Goal: Use online tool/utility: Utilize a website feature to perform a specific function

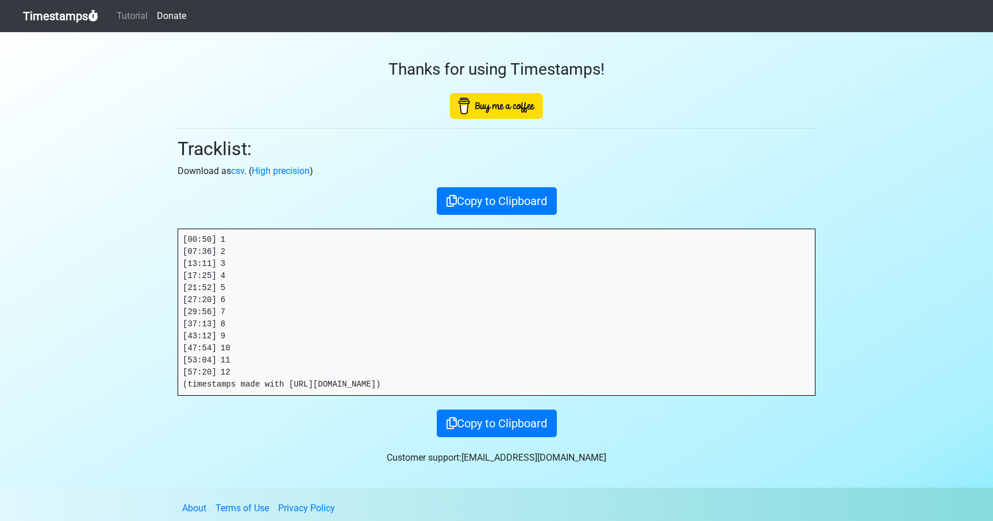
click at [41, 14] on link "Timestamps" at bounding box center [60, 16] width 75 height 23
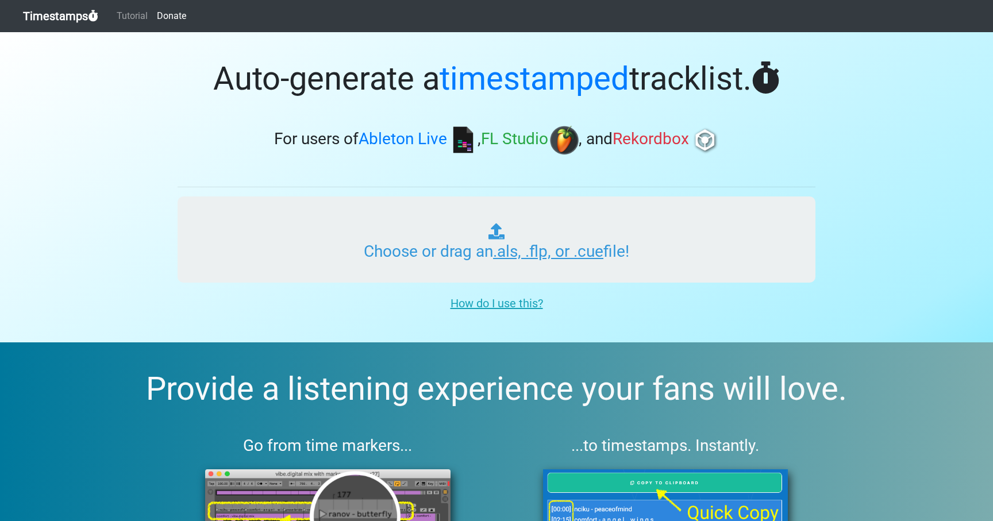
type input "C:\fakepath\INSOMNIAC IN THE MIX XL 011.als"
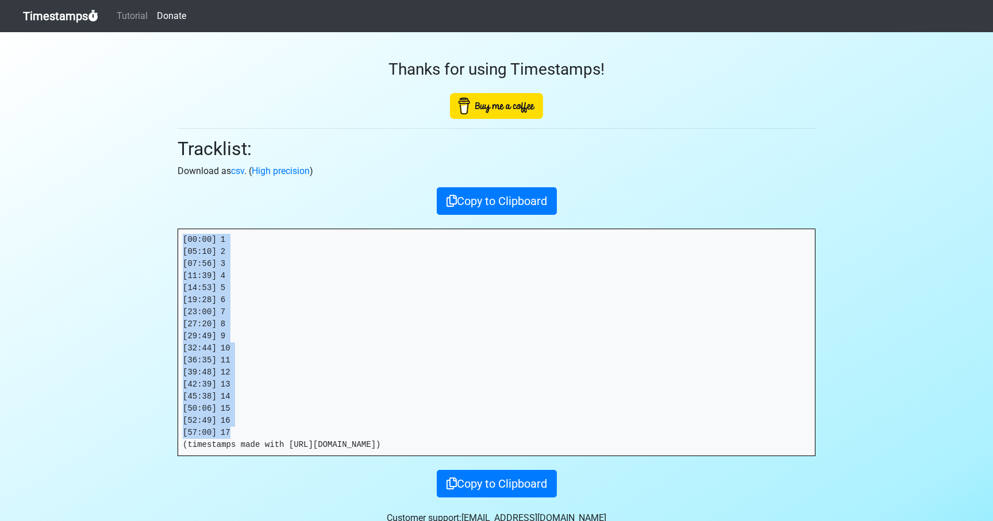
drag, startPoint x: 234, startPoint y: 433, endPoint x: 166, endPoint y: 244, distance: 200.9
click at [165, 243] on section "Thanks for using Timestamps! Tracklist: Download as csv . ( High precision ) Co…" at bounding box center [496, 290] width 993 height 516
click at [59, 15] on link "Timestamps" at bounding box center [60, 16] width 75 height 23
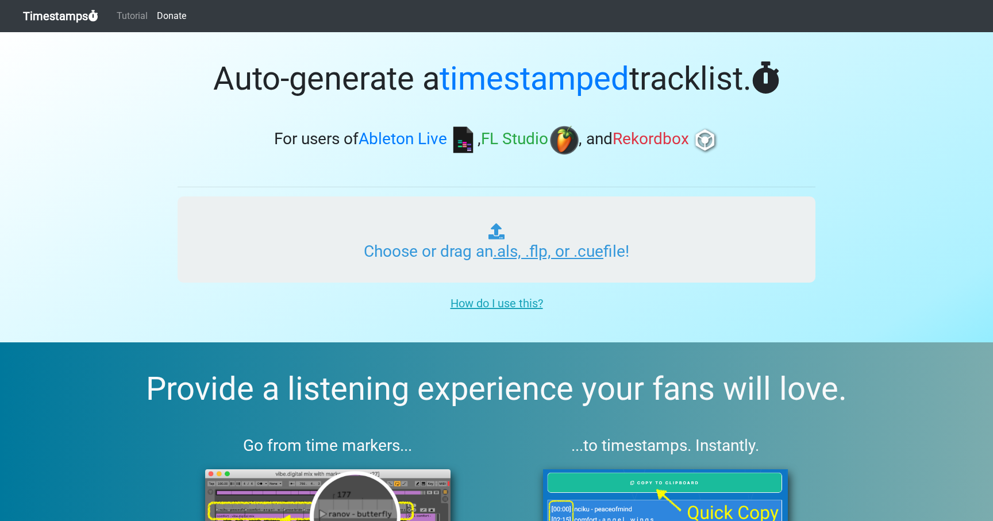
type input "C:\fakepath\INSOMNIAC IN THE MIX XL 012.als"
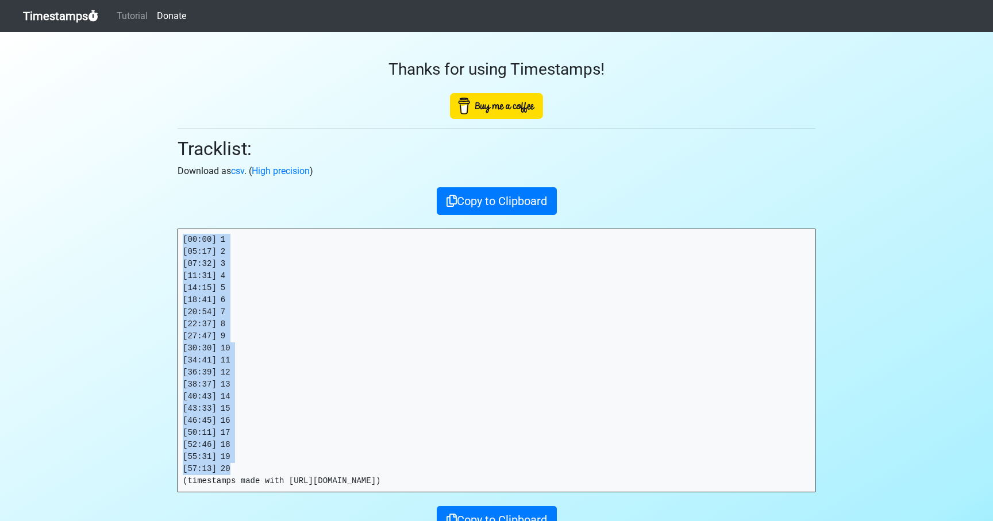
drag, startPoint x: 209, startPoint y: 455, endPoint x: 150, endPoint y: 238, distance: 224.7
click at [150, 238] on section "Thanks for using Timestamps! Tracklist: Download as csv . ( High precision ) Co…" at bounding box center [496, 308] width 993 height 552
copy pre "[00:00] 1 [05:17] 2 [07:32] 3 [11:31] 4 [14:15] 5 [18:41] 6 [20:54] 7 [22:37] 8…"
